Goal: Information Seeking & Learning: Check status

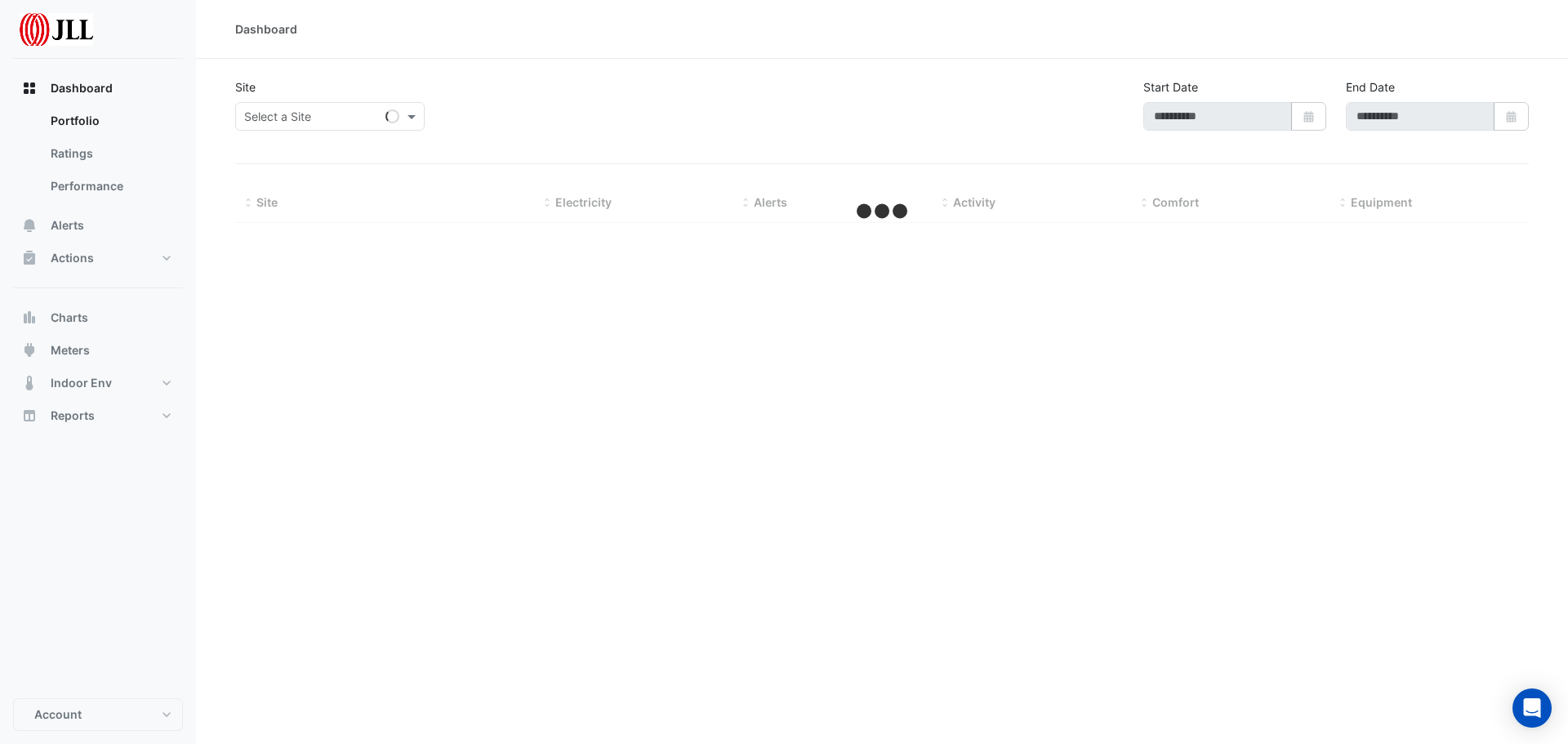
type input "**********"
select select "**"
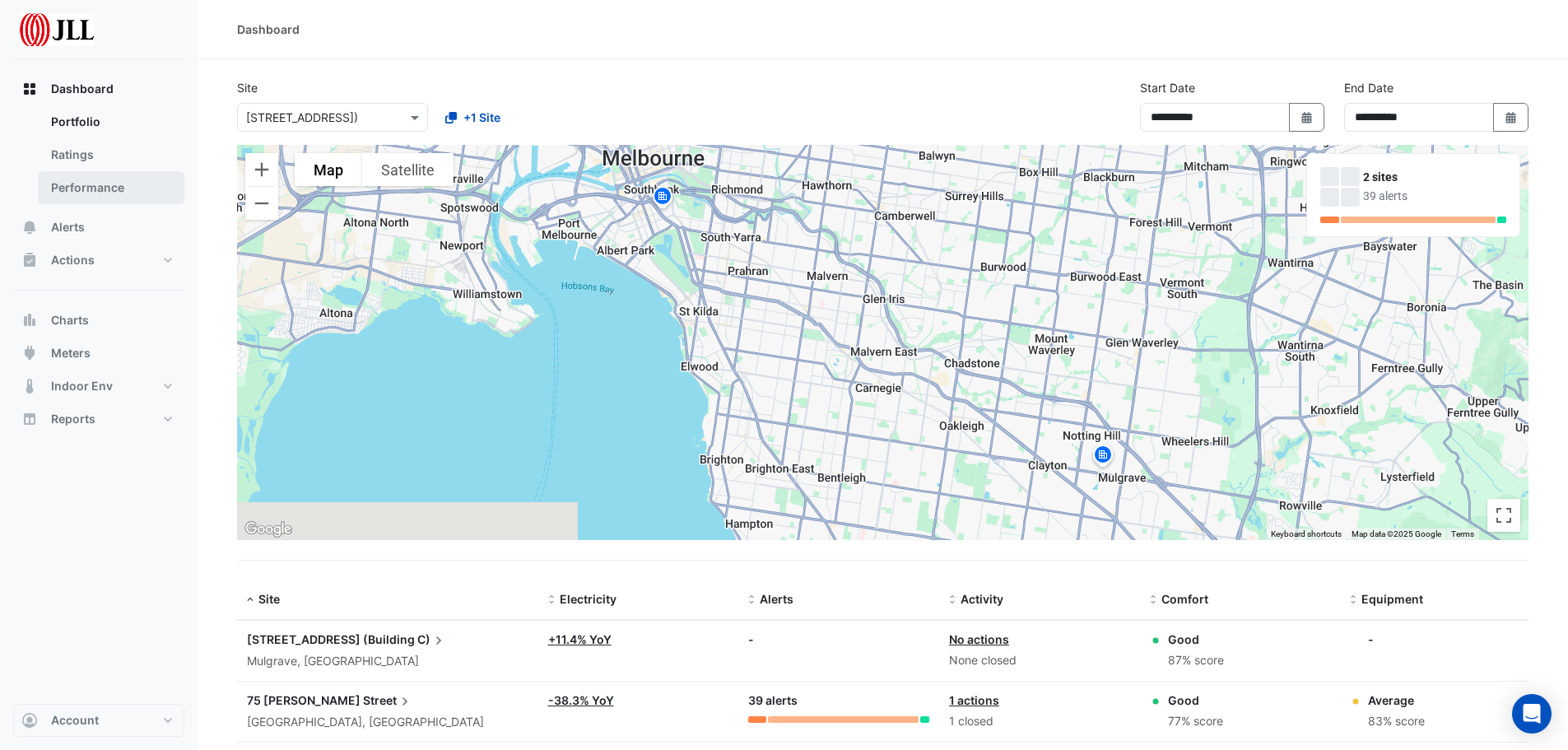
click at [114, 190] on link "Performance" at bounding box center [111, 188] width 147 height 33
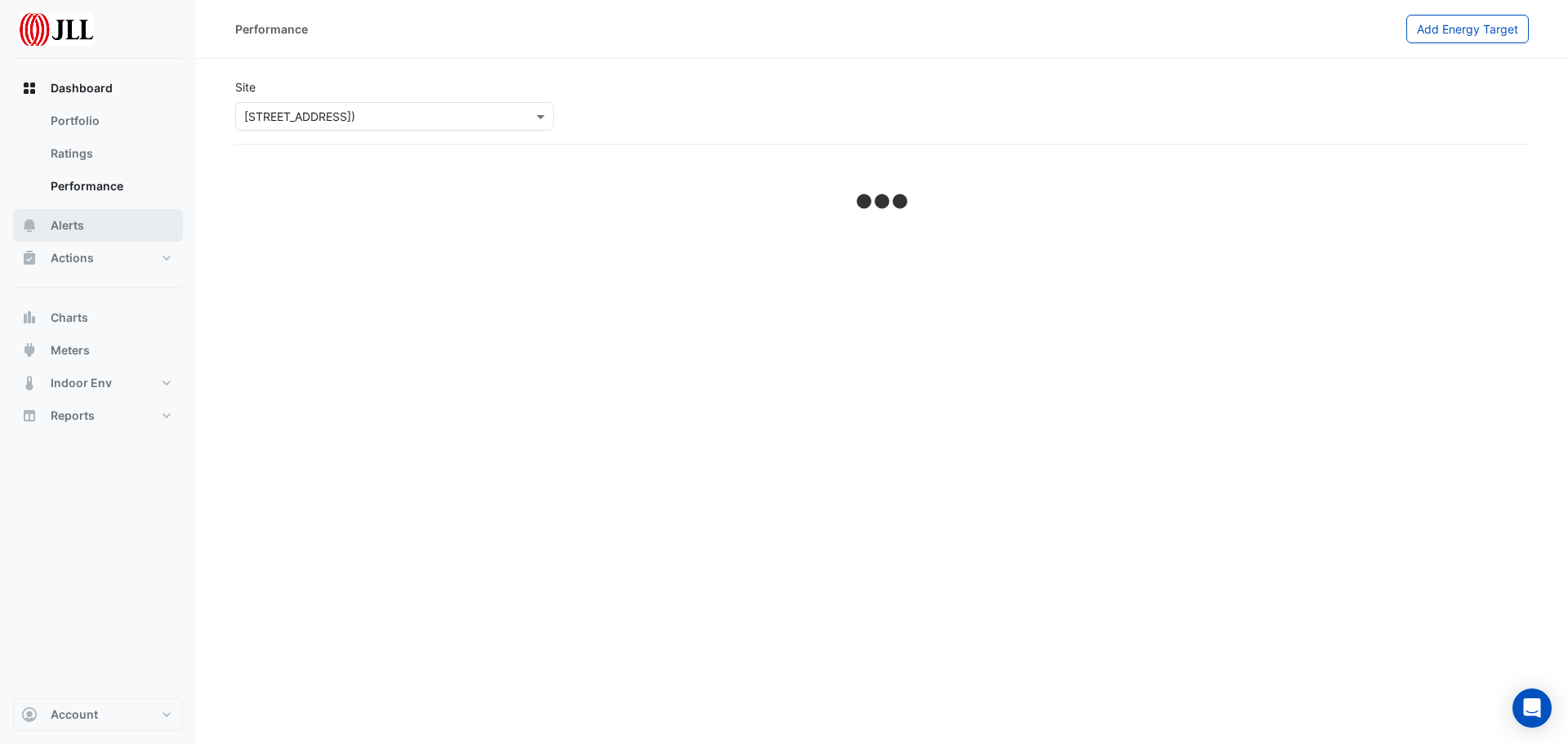
click at [107, 239] on button "Alerts" at bounding box center [98, 225] width 170 height 32
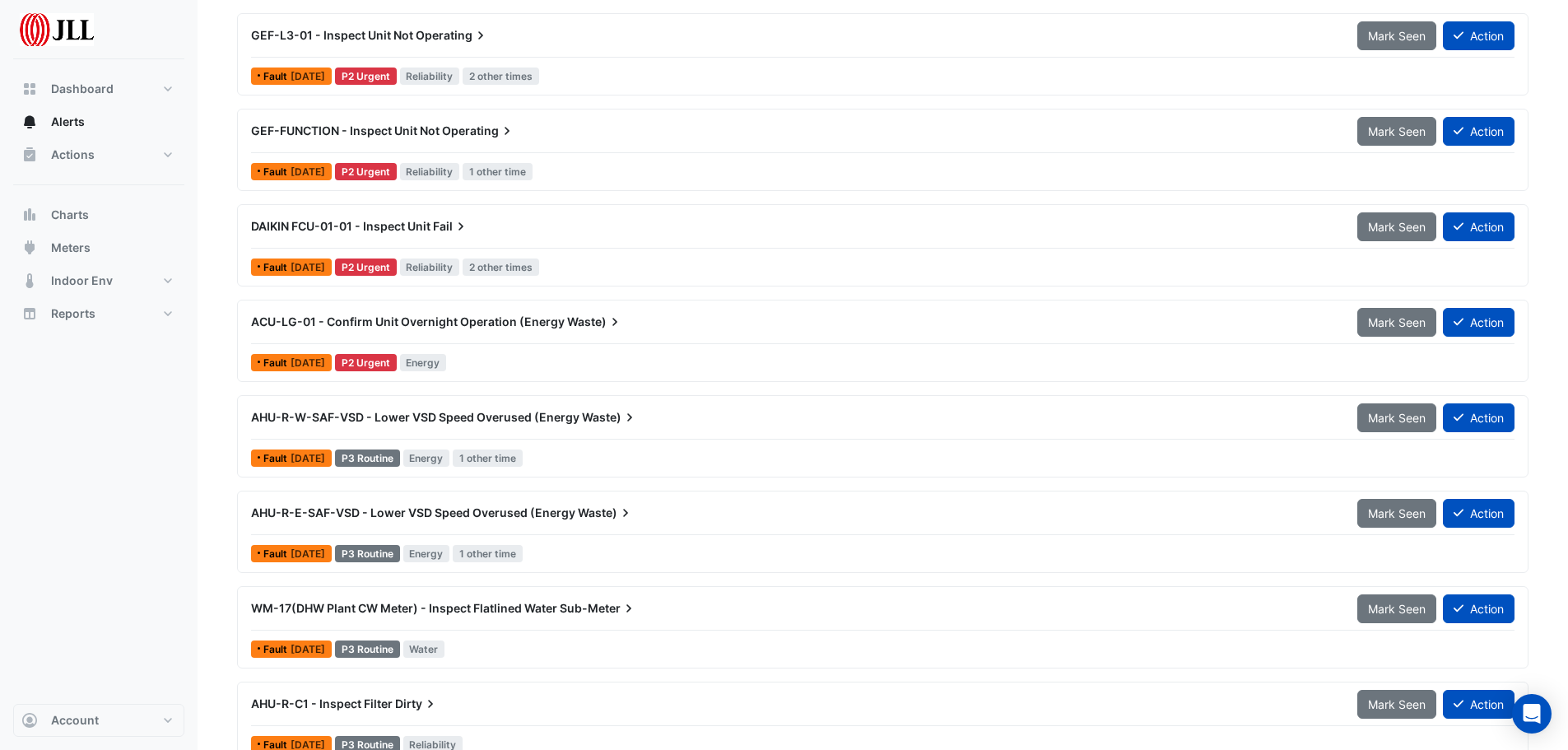
scroll to position [329, 0]
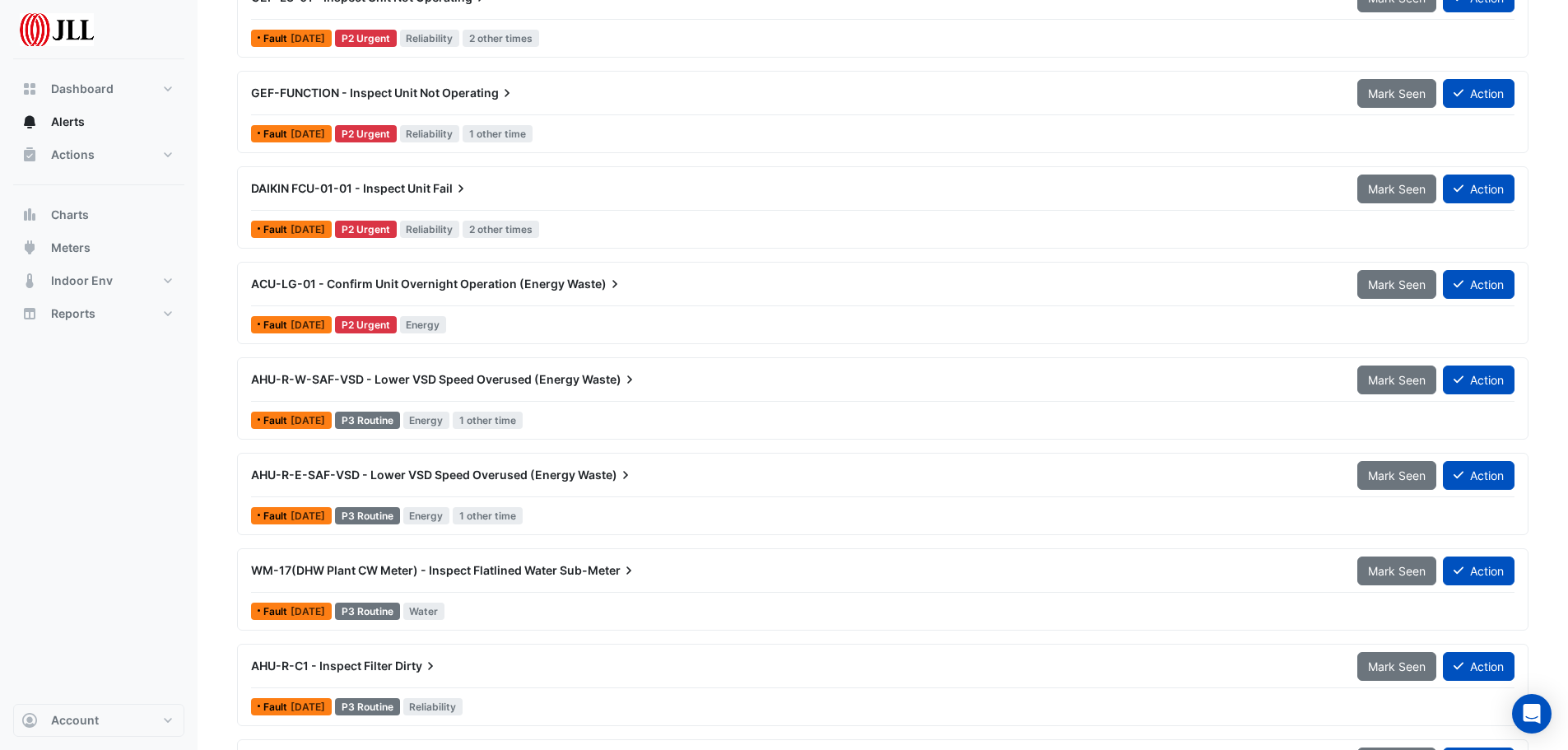
click at [421, 189] on span "DAIKIN FCU-01-01 - Inspect Unit" at bounding box center [340, 188] width 179 height 14
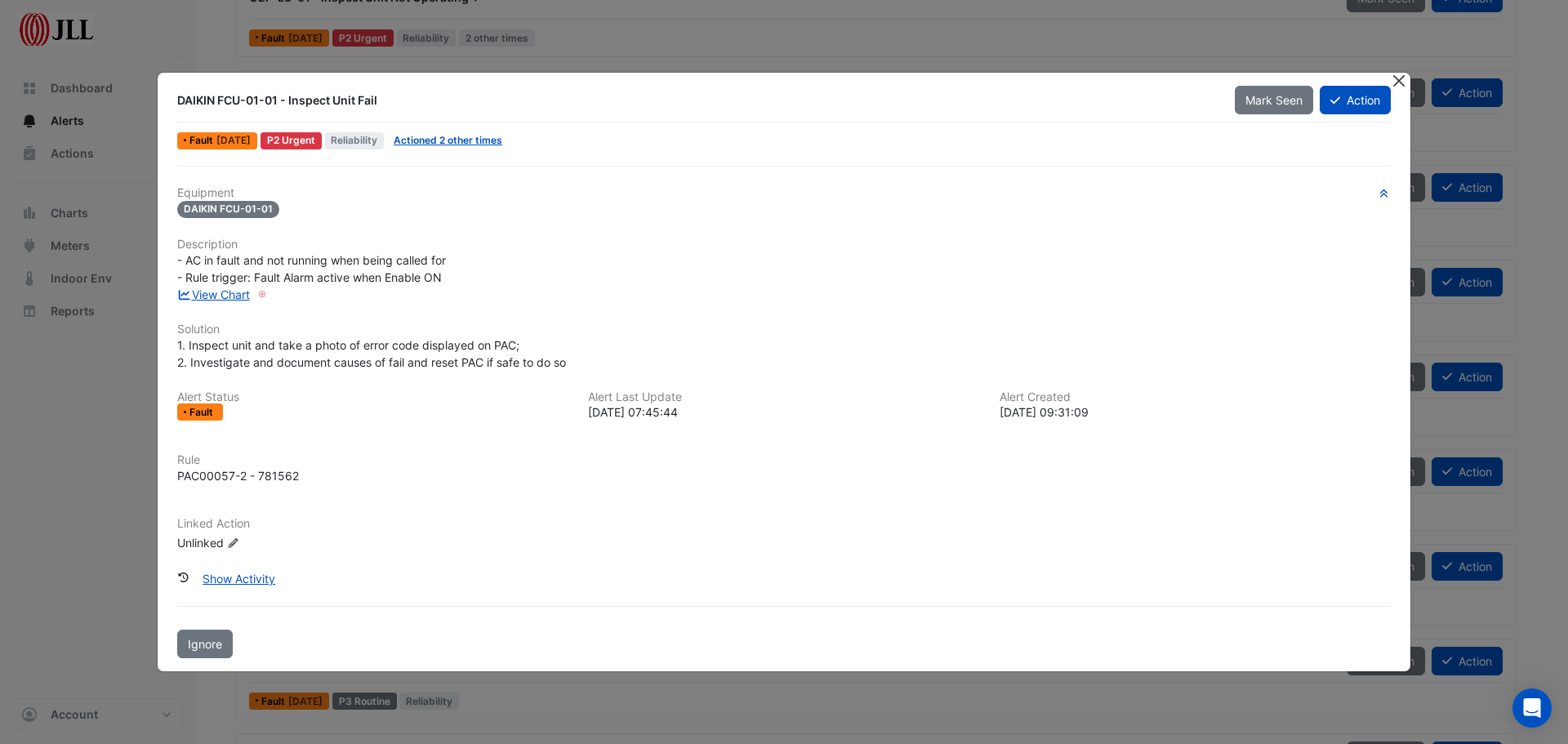
click at [1406, 85] on button "Close" at bounding box center [1399, 81] width 17 height 17
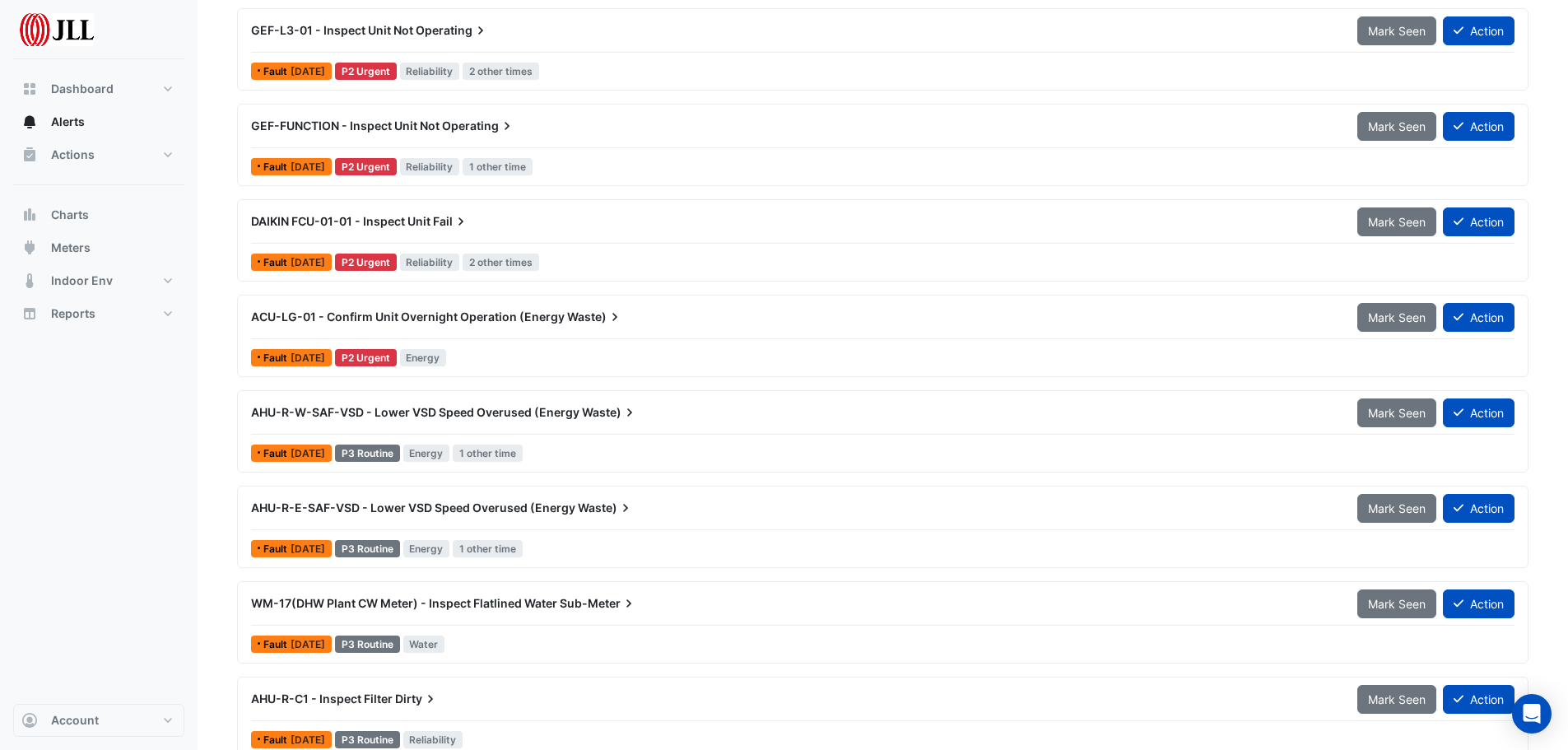
scroll to position [329, 0]
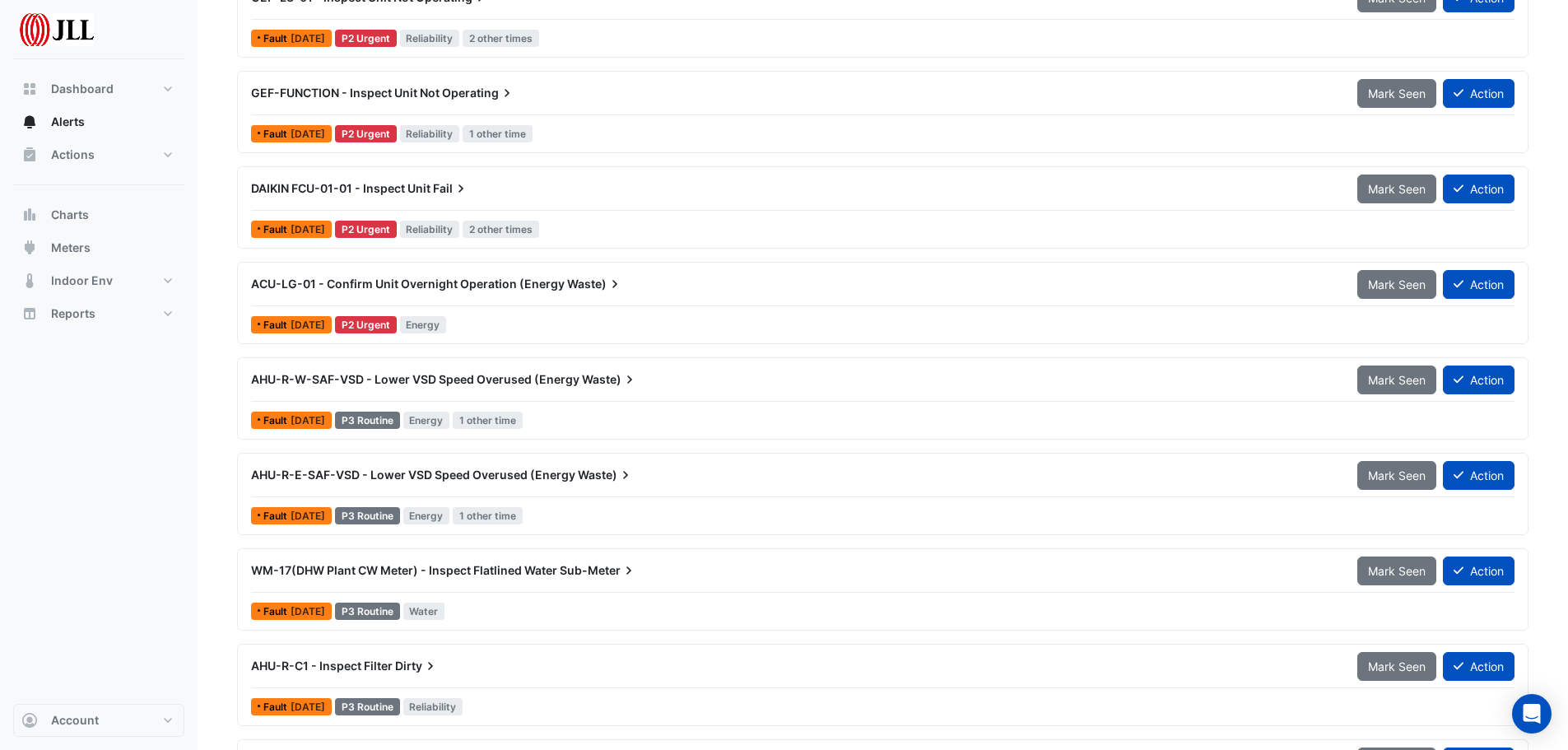
click at [554, 287] on span "ACU-LG-01 - Confirm Unit Overnight Operation (Energy" at bounding box center [408, 284] width 314 height 14
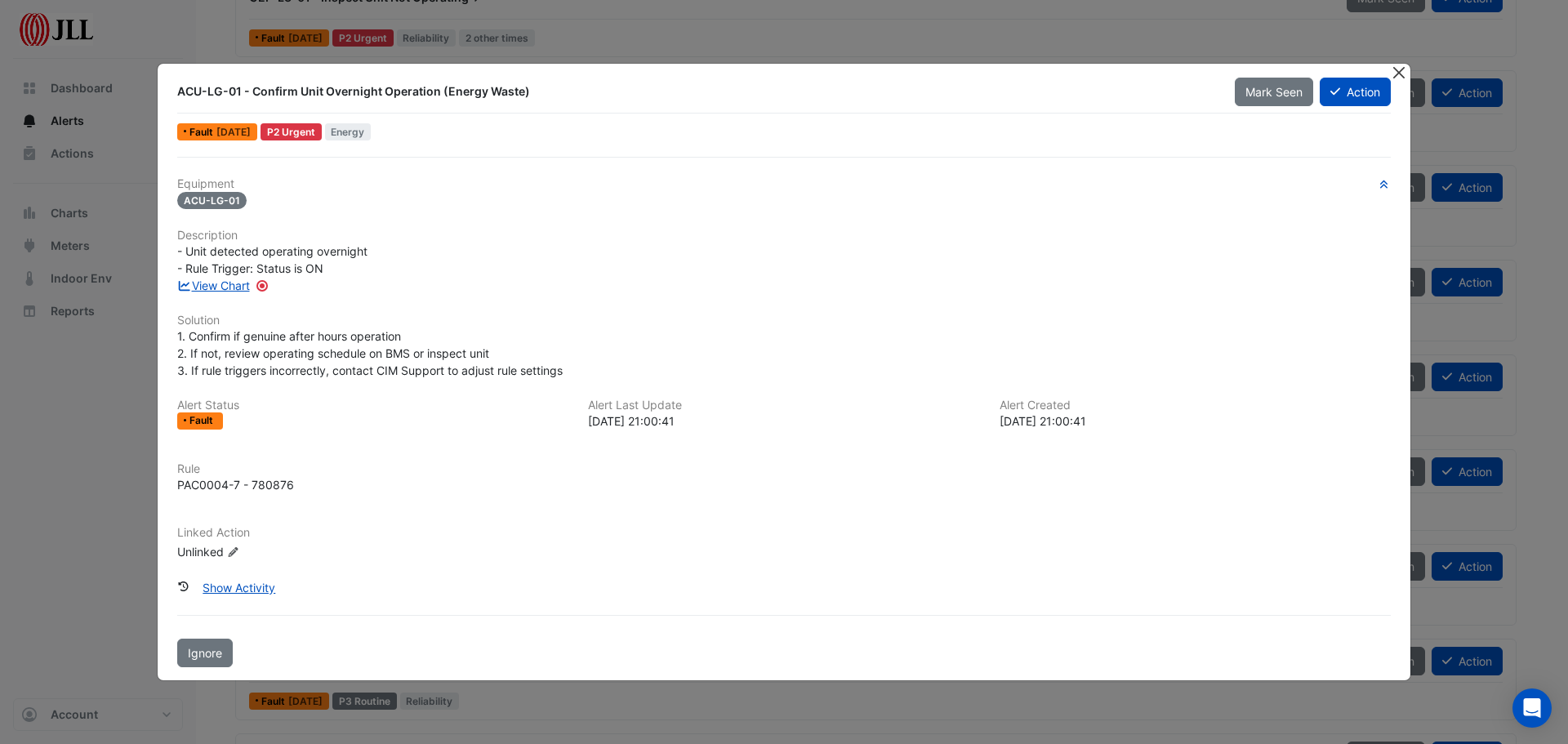
click at [1397, 69] on button "Close" at bounding box center [1399, 72] width 17 height 17
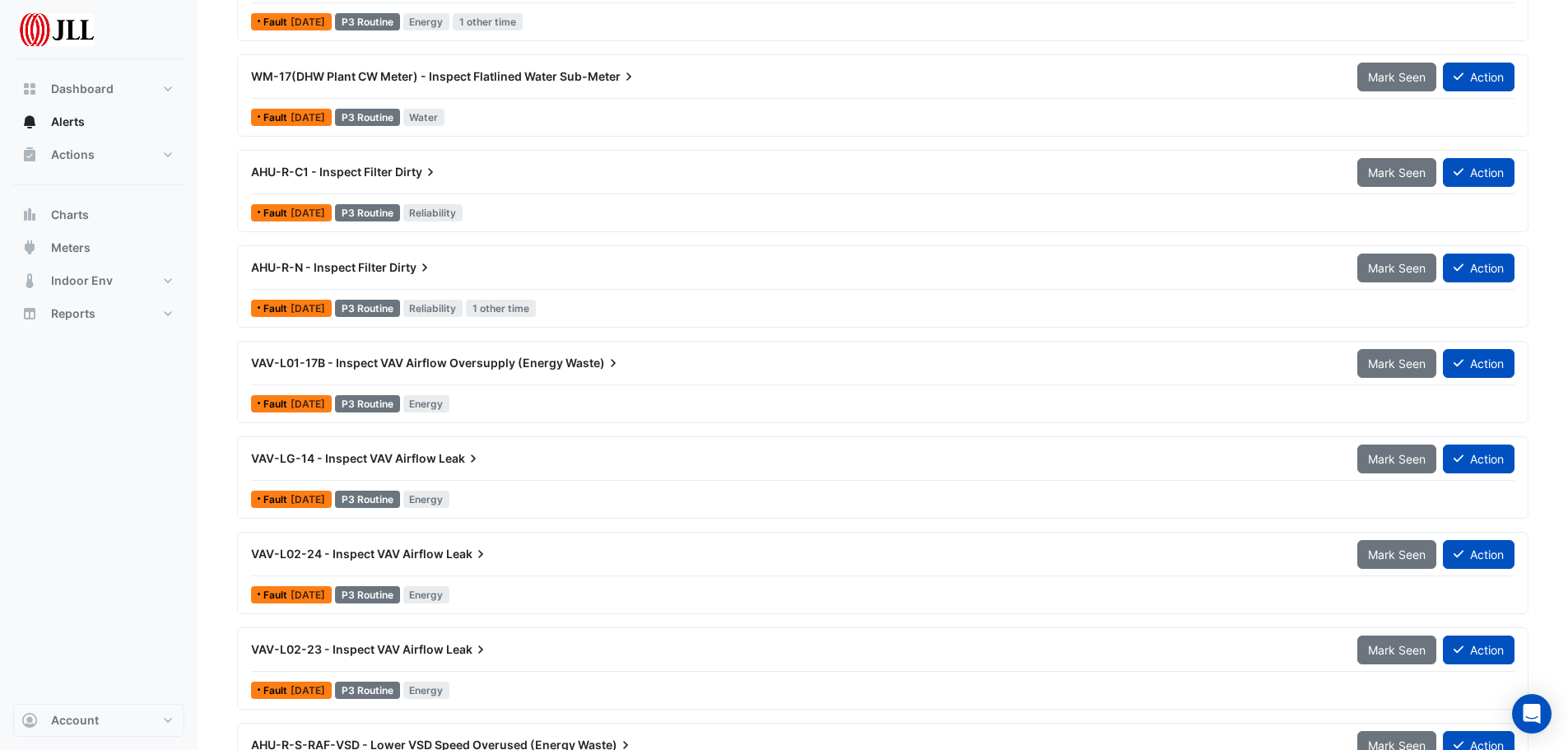
scroll to position [891, 0]
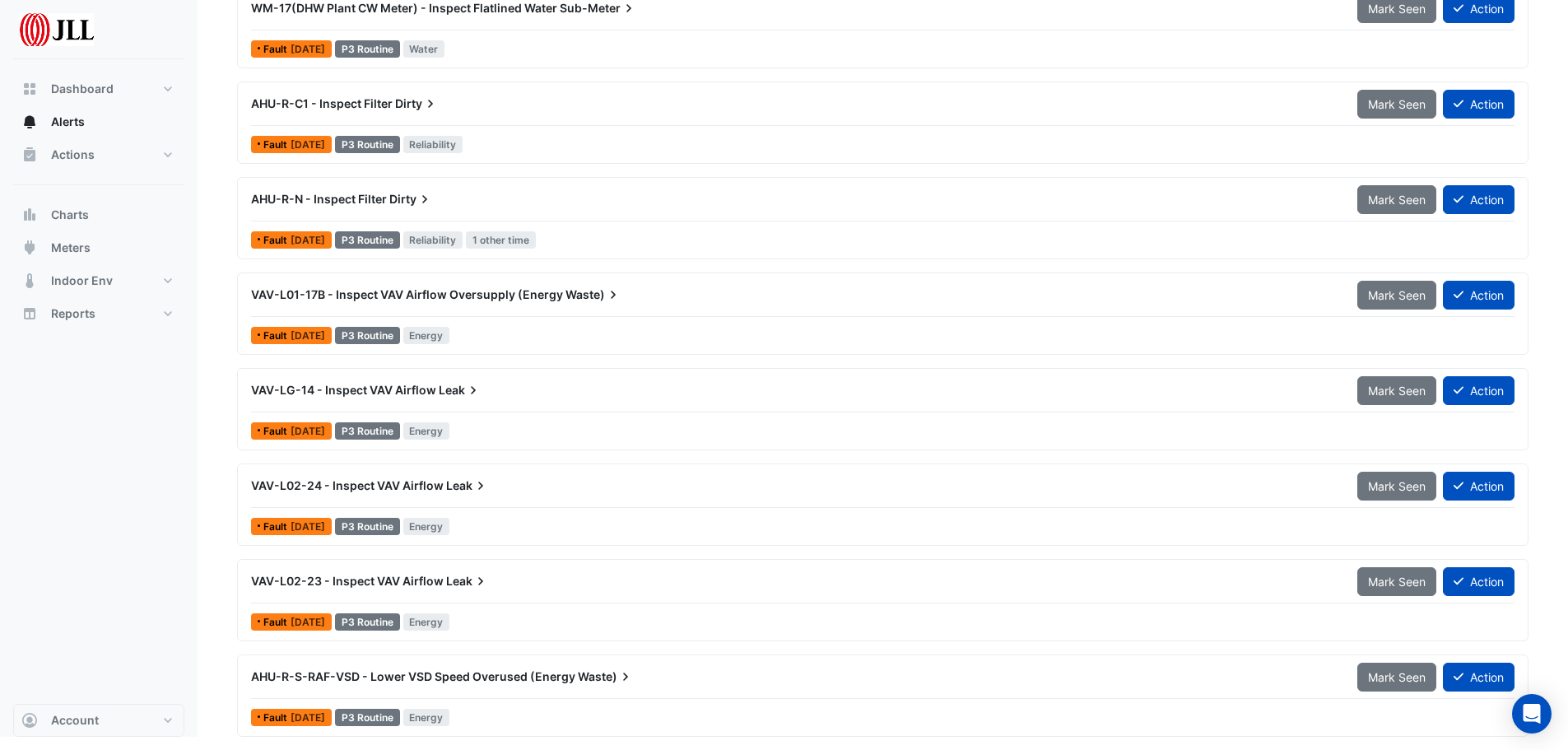
click at [468, 677] on span "AHU-R-S-RAF-VSD - Lower VSD Speed Overused (Energy" at bounding box center [413, 676] width 324 height 14
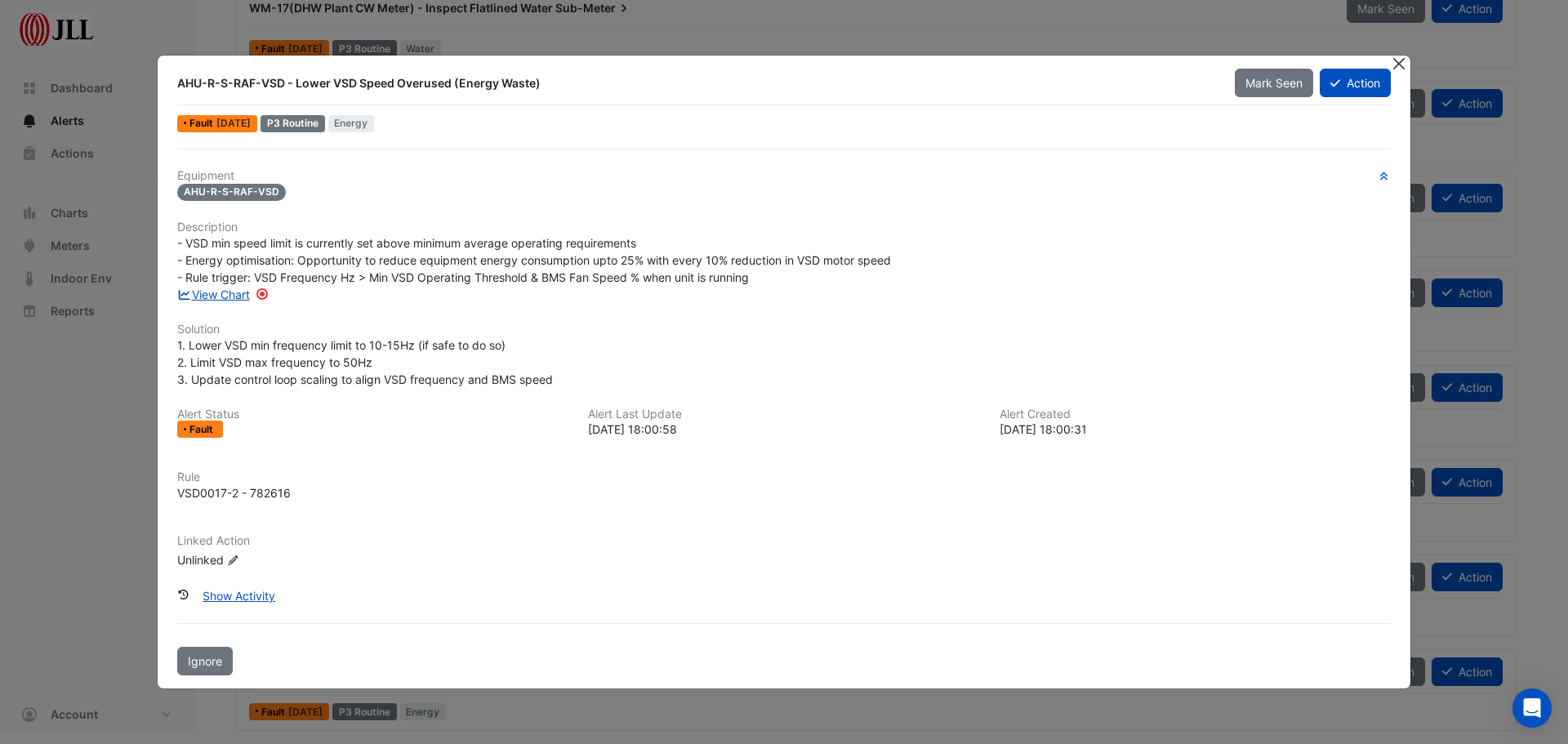
click at [1400, 70] on button "Close" at bounding box center [1399, 64] width 17 height 17
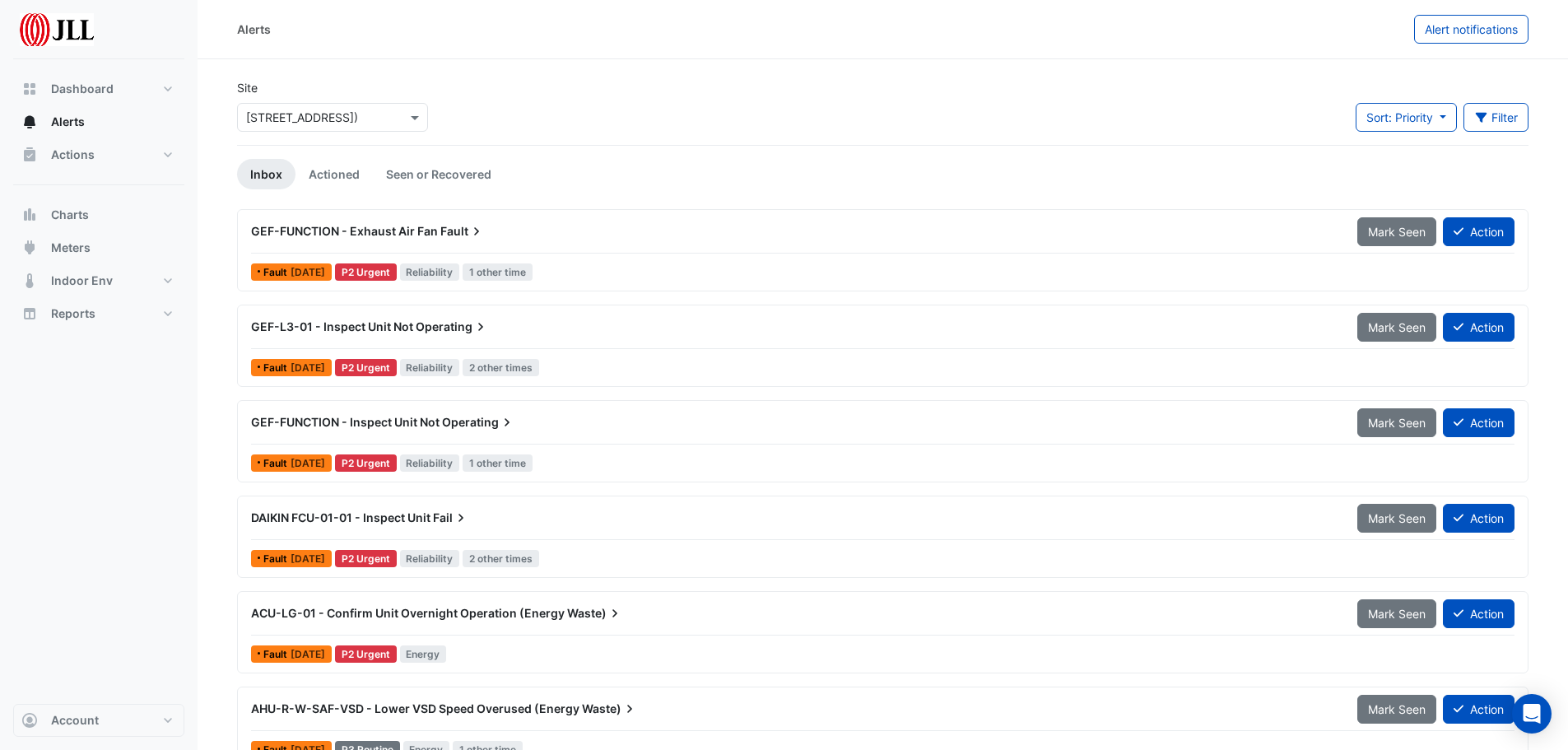
click at [409, 227] on span "GEF-FUNCTION - Exhaust Air Fan" at bounding box center [344, 231] width 187 height 14
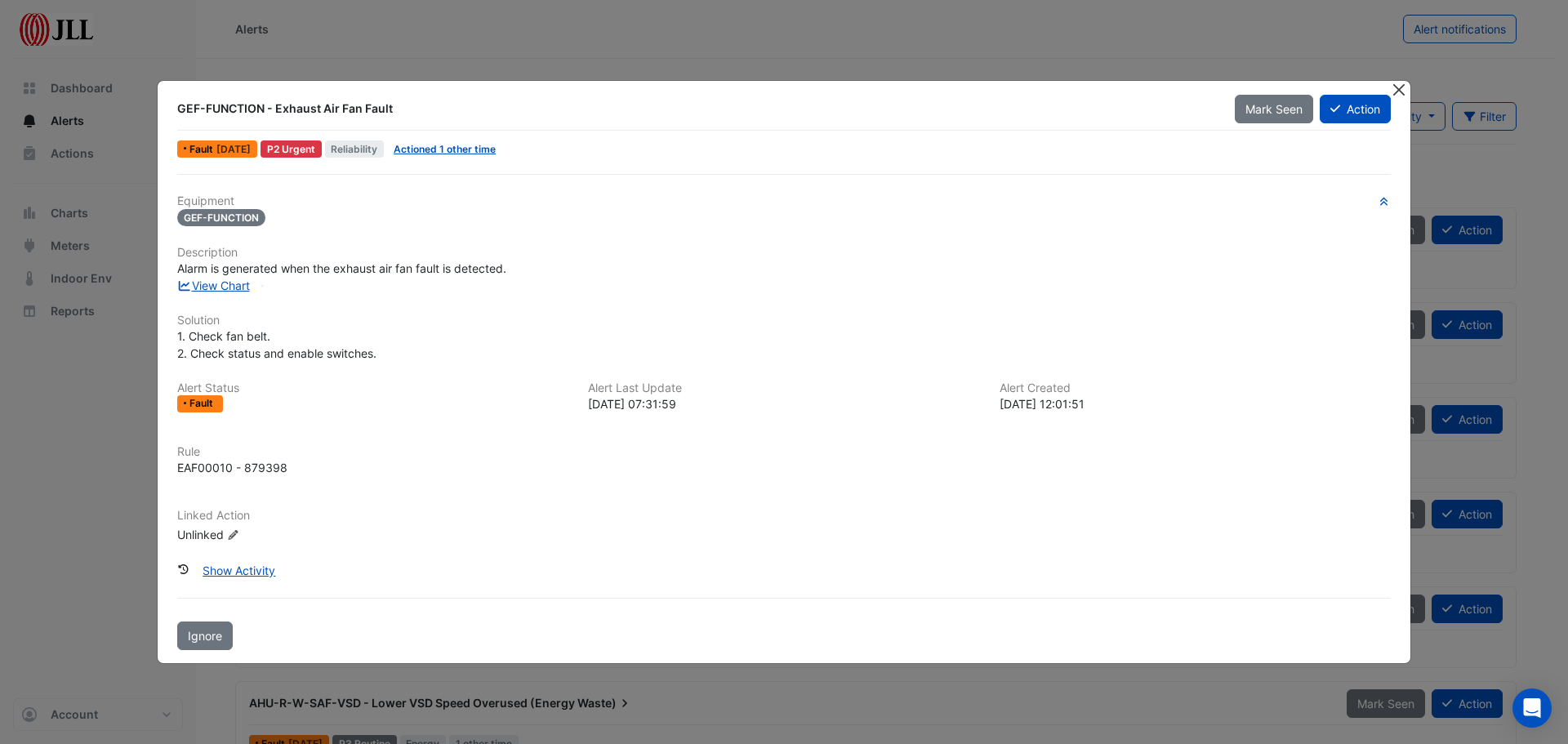
click at [1401, 88] on button "Close" at bounding box center [1399, 89] width 17 height 17
